Goal: Navigation & Orientation: Find specific page/section

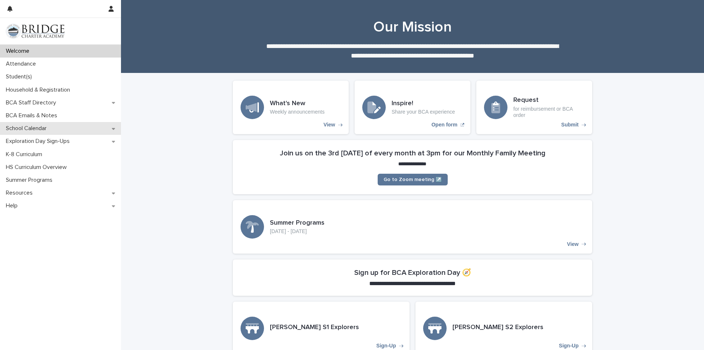
click at [27, 127] on p "School Calendar" at bounding box center [27, 128] width 49 height 7
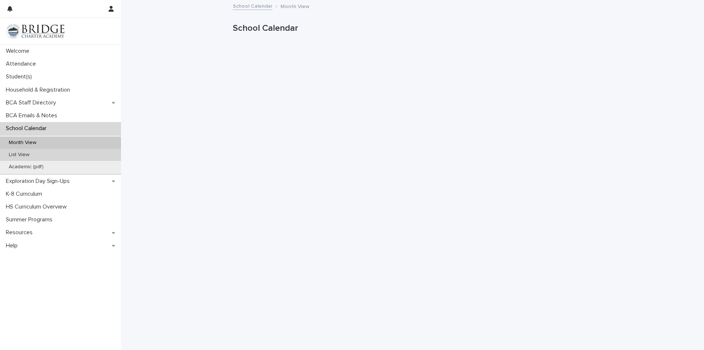
click at [19, 151] on div "List View" at bounding box center [60, 155] width 121 height 12
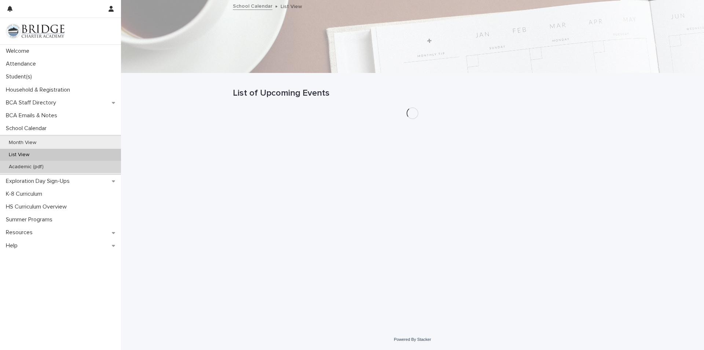
click at [37, 165] on p "Academic (pdf)" at bounding box center [26, 167] width 47 height 6
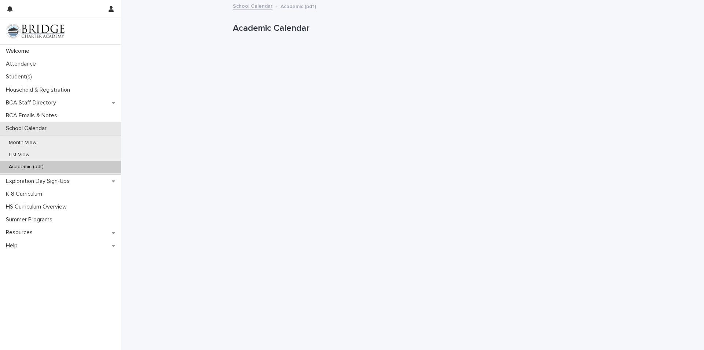
click at [27, 128] on p "School Calendar" at bounding box center [27, 128] width 49 height 7
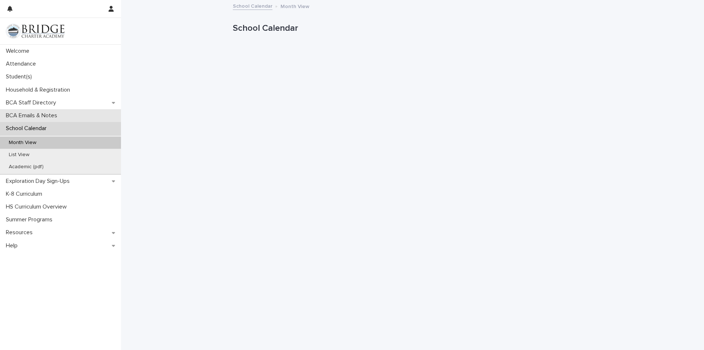
click at [21, 116] on p "BCA Emails & Notes" at bounding box center [33, 115] width 60 height 7
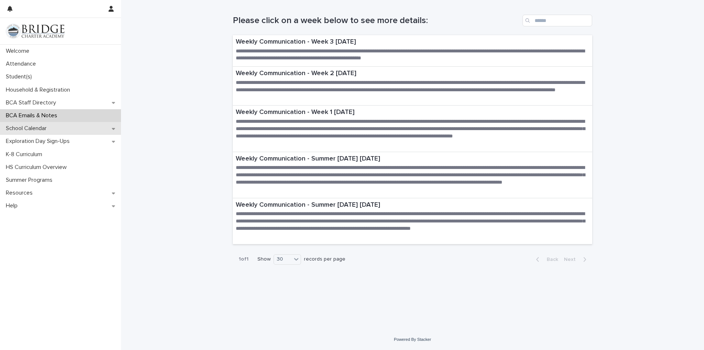
click at [22, 128] on p "School Calendar" at bounding box center [27, 128] width 49 height 7
